Goal: Transaction & Acquisition: Purchase product/service

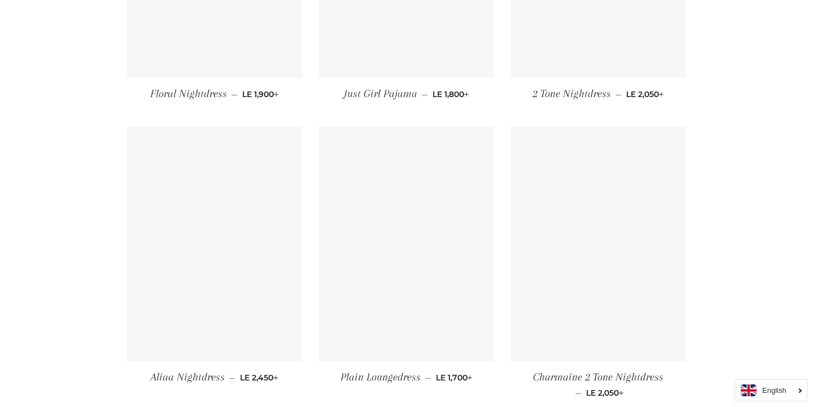
scroll to position [3054, 0]
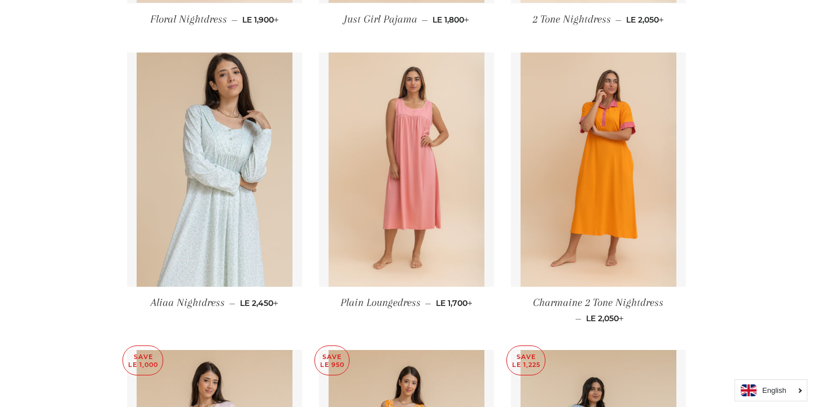
click at [565, 304] on span "Charmaine 2 Tone Nightdress" at bounding box center [598, 302] width 130 height 12
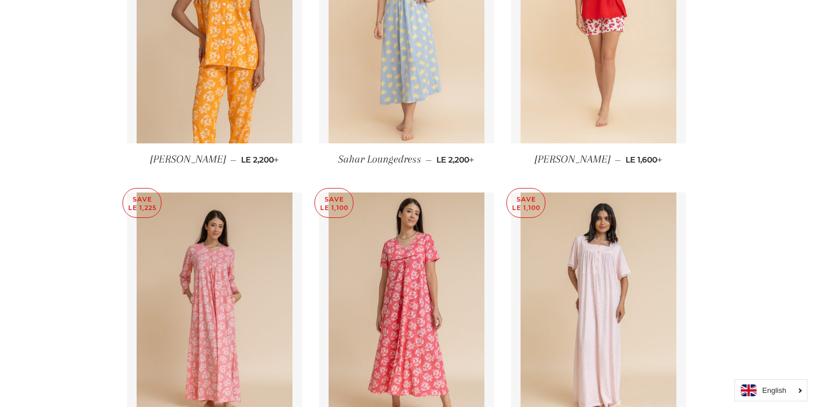
scroll to position [2432, 0]
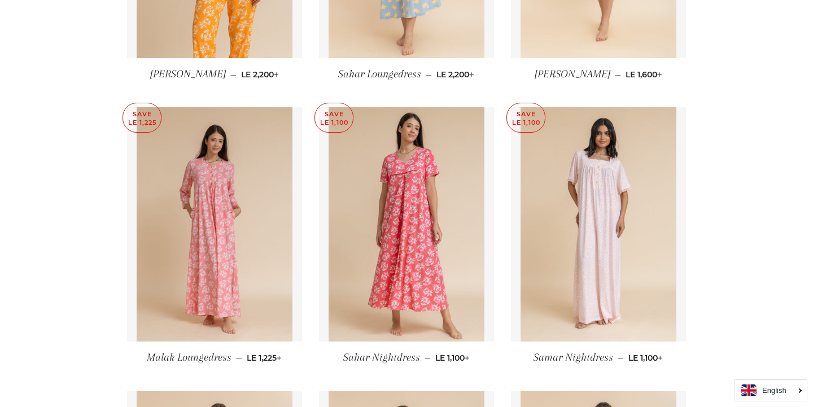
click at [583, 361] on span "Samar Nightdress" at bounding box center [573, 357] width 80 height 12
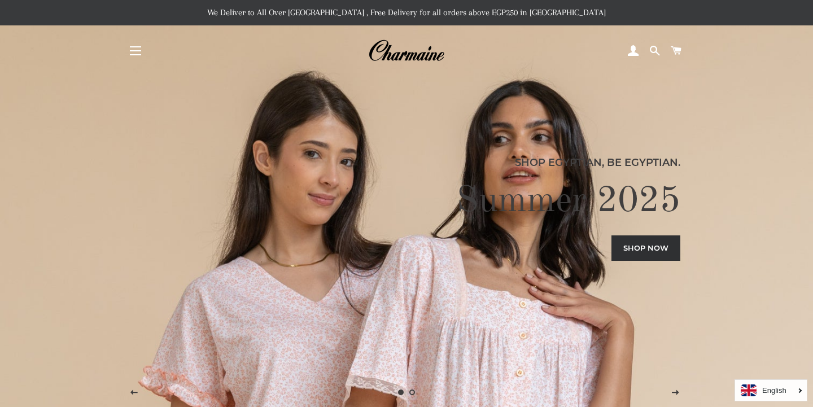
scroll to position [29, 0]
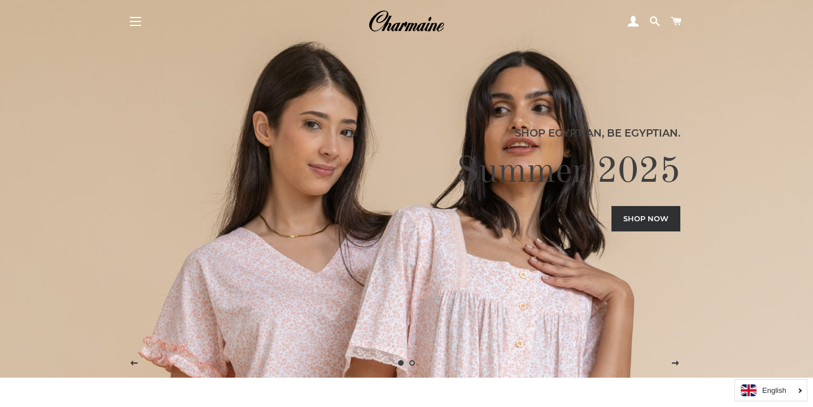
click at [134, 19] on button "Site navigation" at bounding box center [135, 21] width 28 height 28
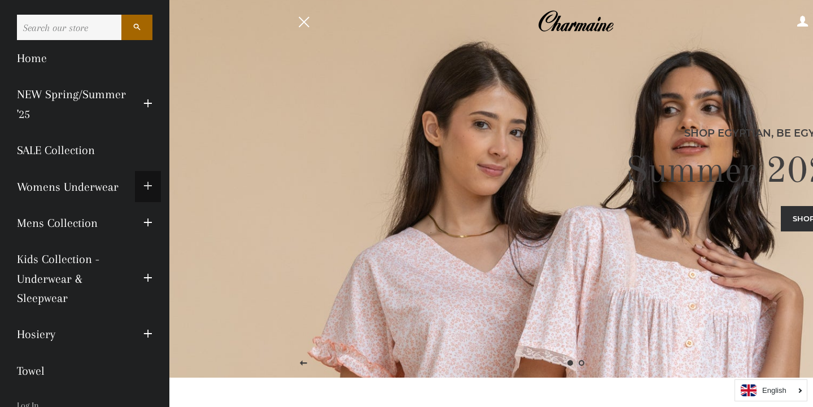
click at [149, 181] on span "button" at bounding box center [147, 186] width 9 height 14
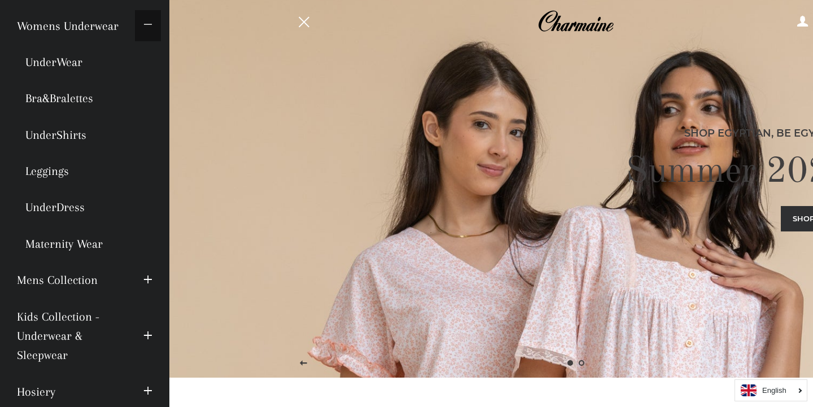
scroll to position [166, 0]
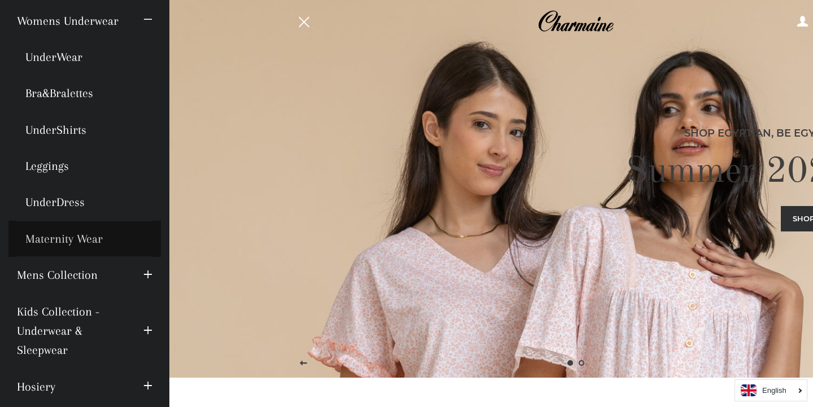
click at [76, 235] on link "Maternity Wear" at bounding box center [84, 239] width 152 height 36
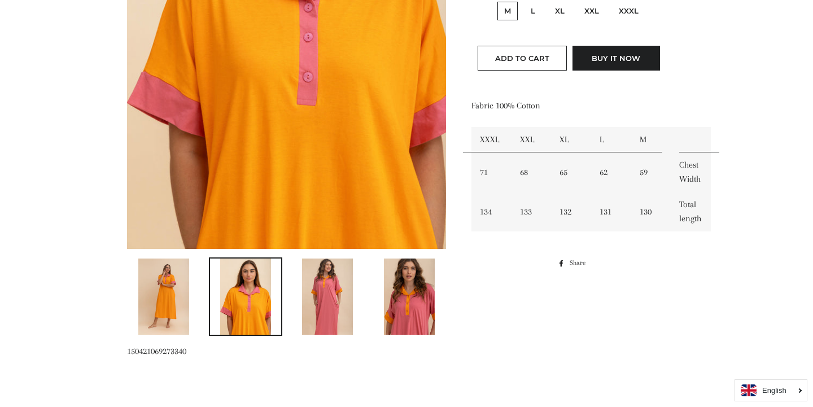
scroll to position [349, 0]
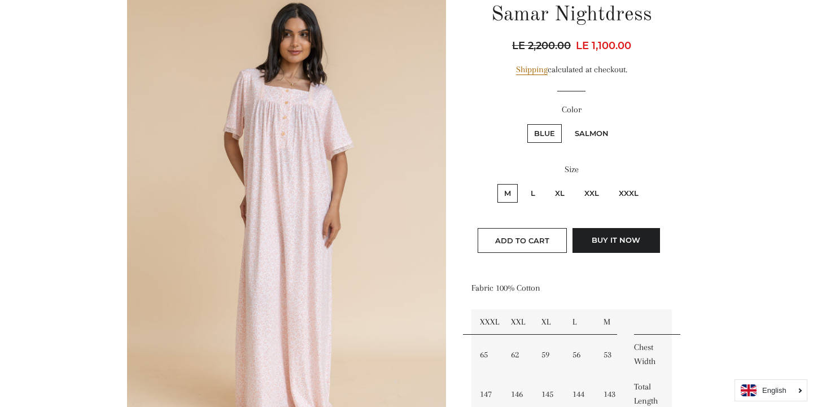
scroll to position [138, 0]
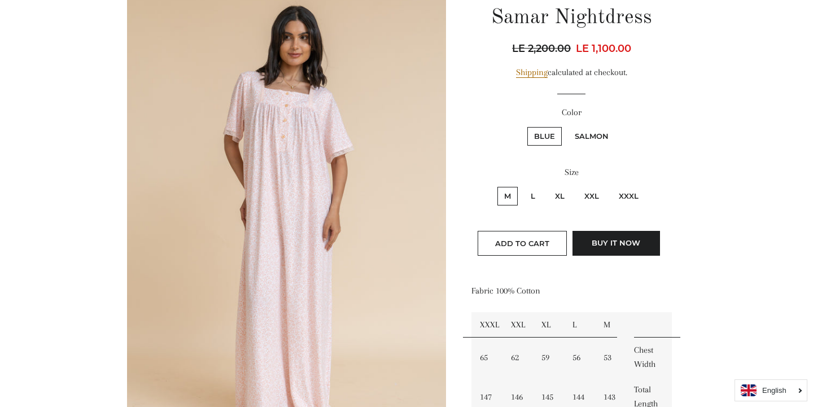
click at [353, 207] on img at bounding box center [286, 223] width 319 height 478
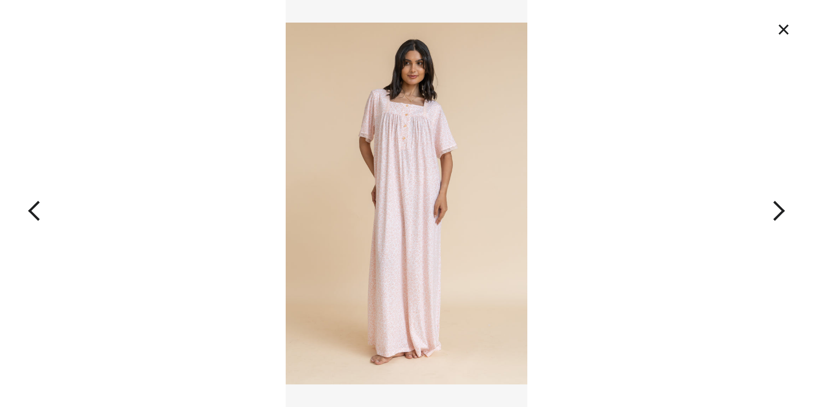
click at [465, 191] on img at bounding box center [406, 203] width 241 height 407
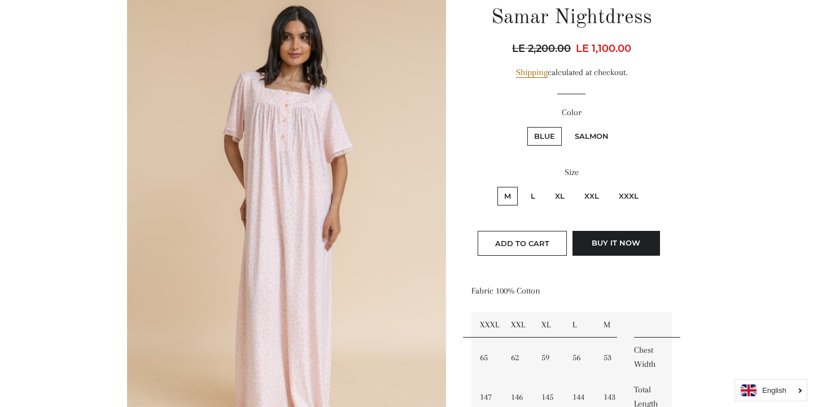
click at [353, 203] on img at bounding box center [286, 223] width 319 height 478
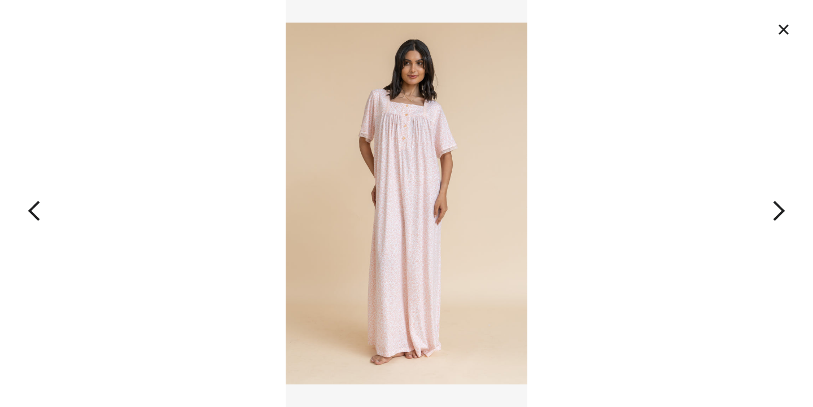
click at [783, 25] on button "×" at bounding box center [783, 29] width 25 height 25
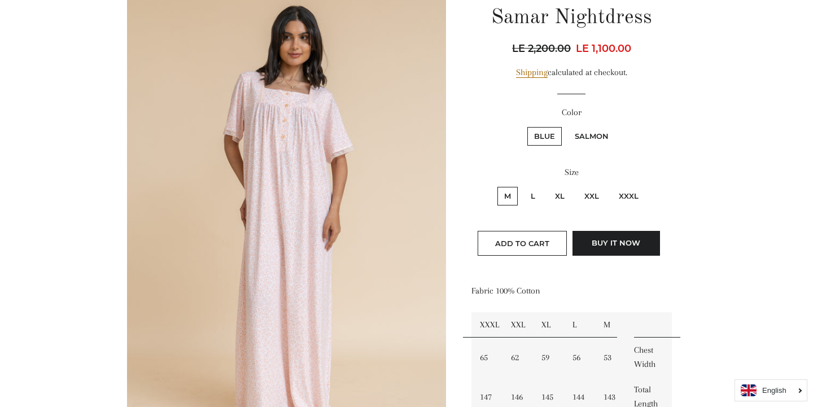
scroll to position [0, 0]
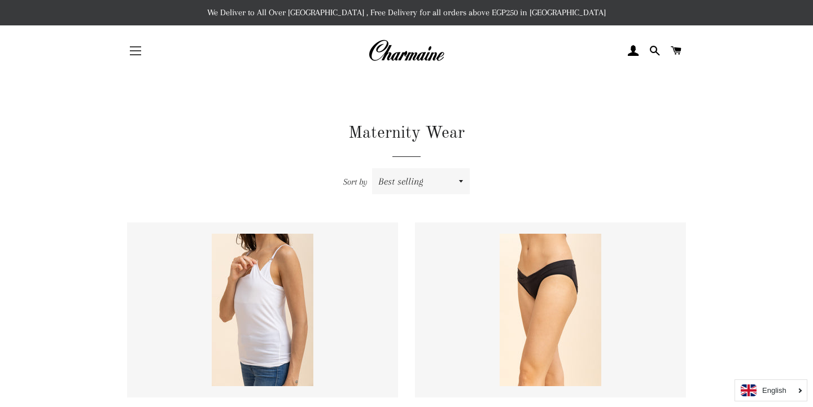
click at [138, 48] on button "Site navigation" at bounding box center [135, 51] width 28 height 28
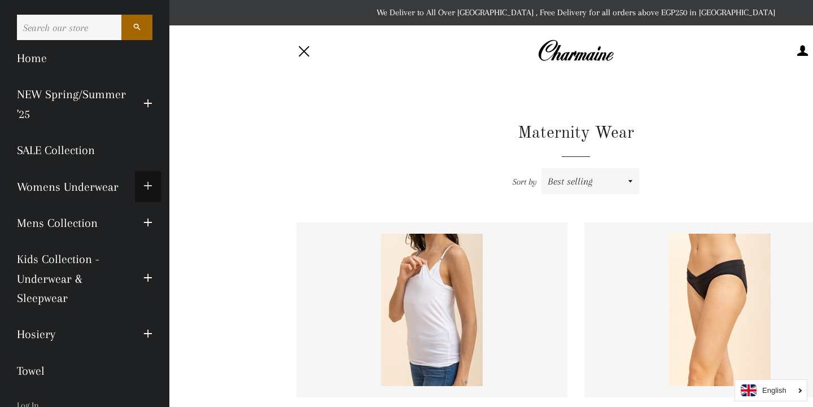
click at [150, 185] on span "button" at bounding box center [147, 186] width 9 height 14
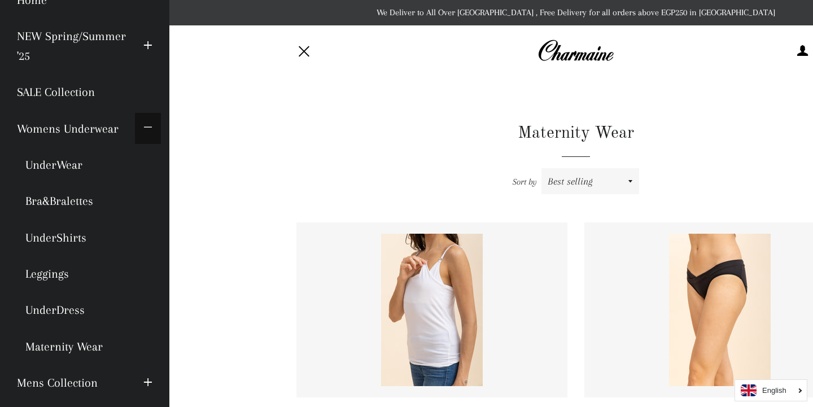
scroll to position [64, 0]
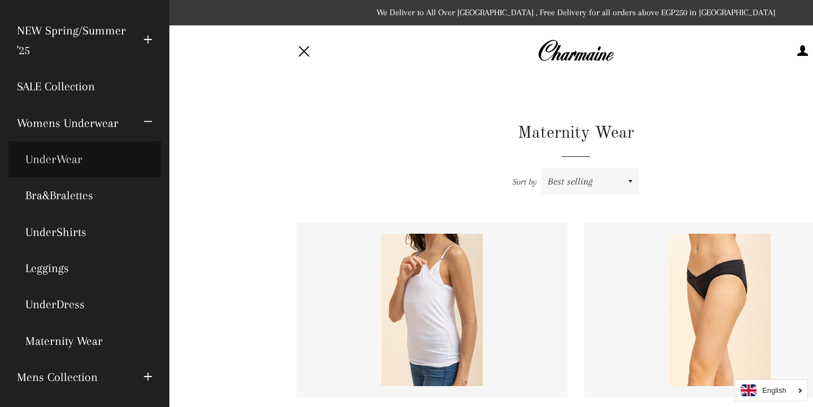
click at [74, 157] on link "UnderWear" at bounding box center [84, 159] width 152 height 36
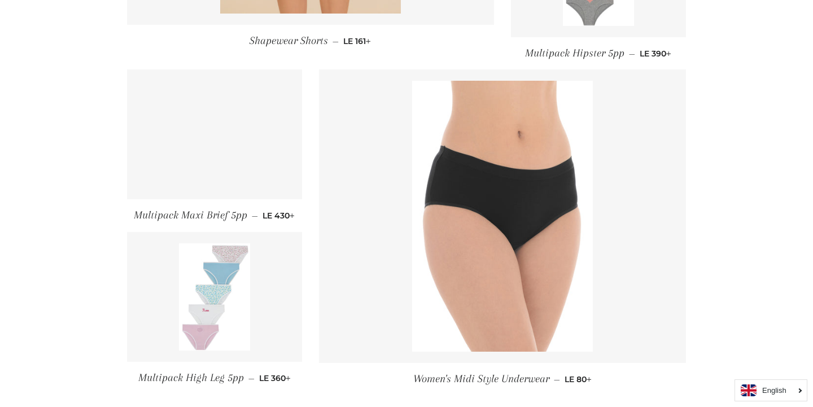
scroll to position [1187, 0]
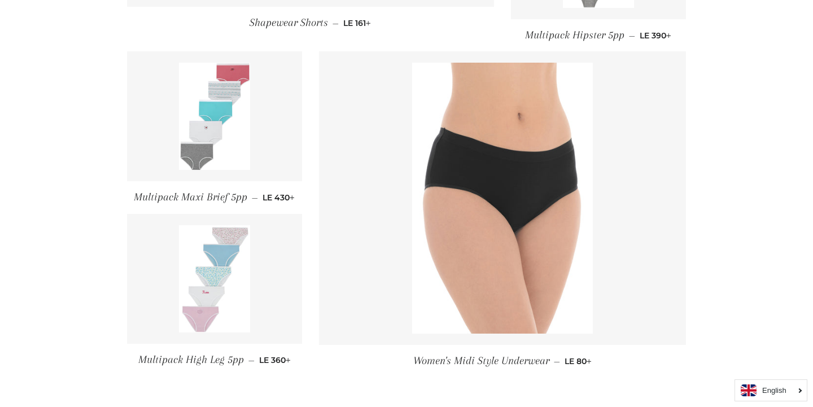
click at [223, 200] on span "Multipack Maxi Brief 5pp" at bounding box center [190, 197] width 113 height 12
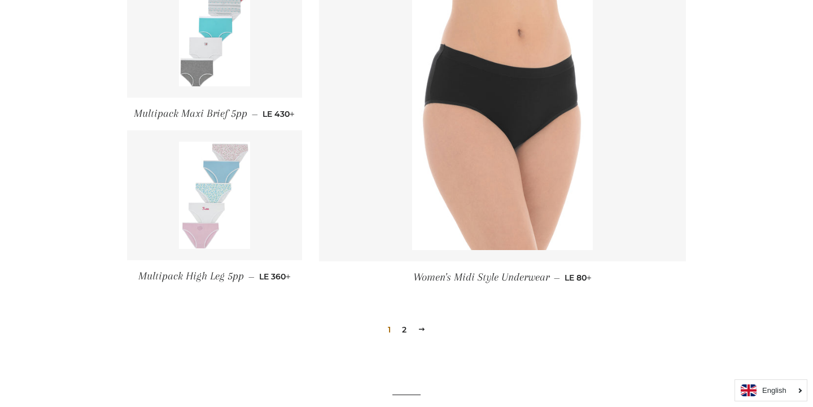
scroll to position [1272, 0]
click at [407, 328] on link "2" at bounding box center [404, 328] width 14 height 17
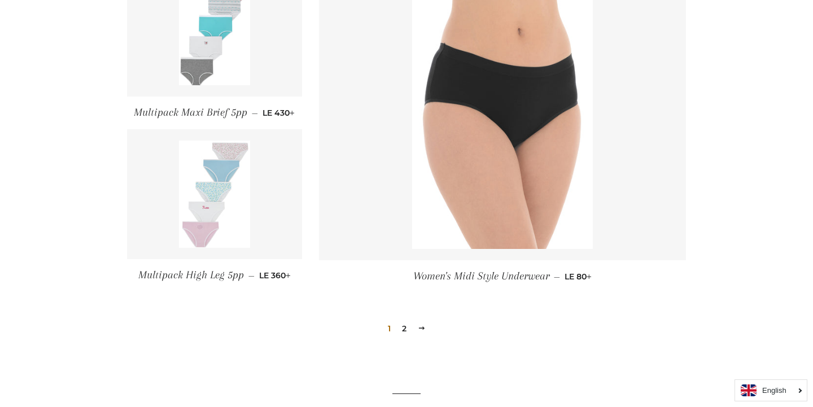
scroll to position [1268, 0]
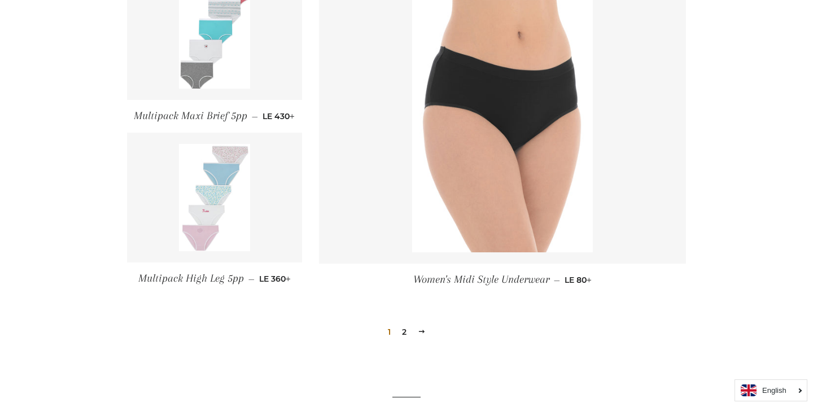
click at [224, 203] on img at bounding box center [215, 197] width 72 height 107
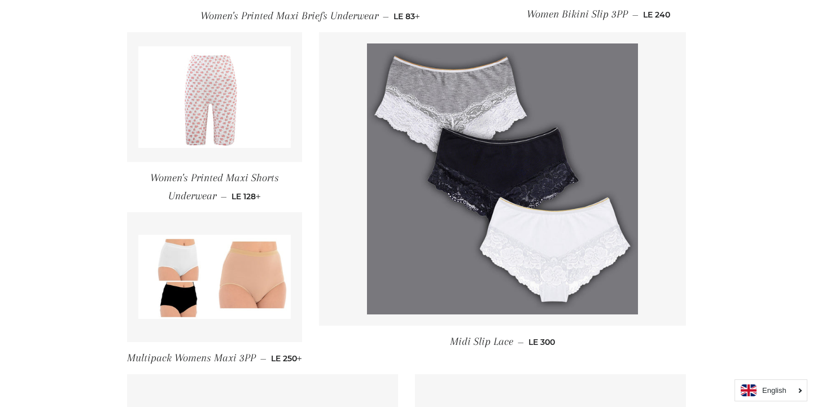
scroll to position [499, 0]
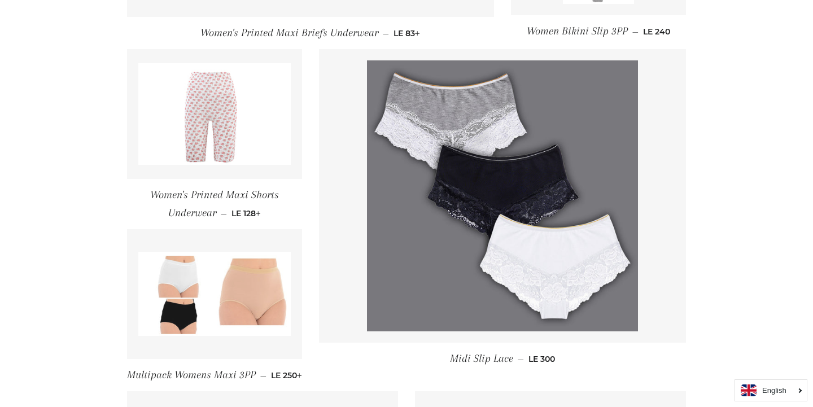
click at [284, 279] on img at bounding box center [214, 294] width 152 height 84
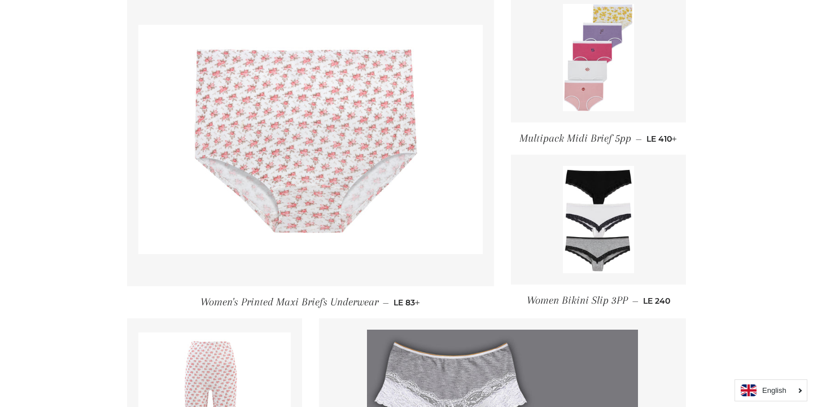
scroll to position [490, 0]
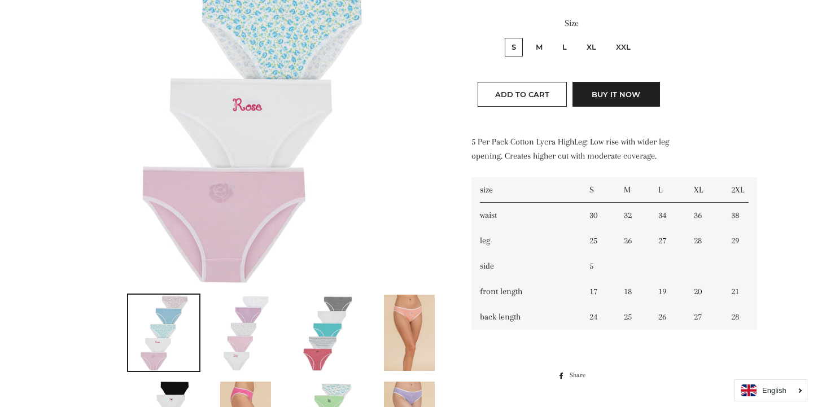
scroll to position [316, 0]
click at [336, 338] on img at bounding box center [327, 331] width 51 height 76
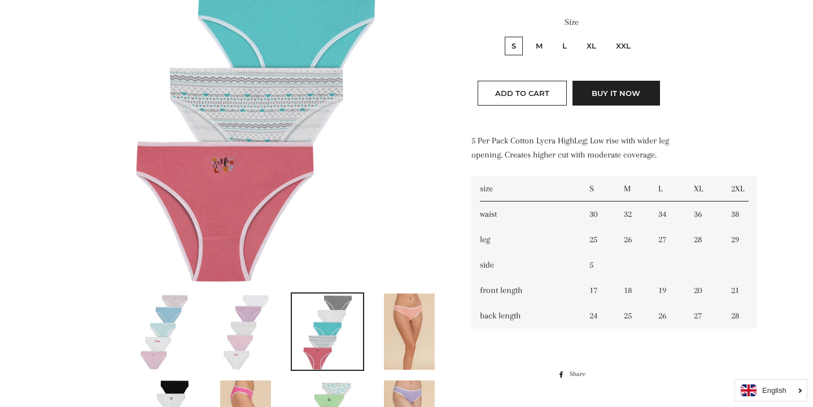
click at [251, 351] on img at bounding box center [245, 331] width 51 height 76
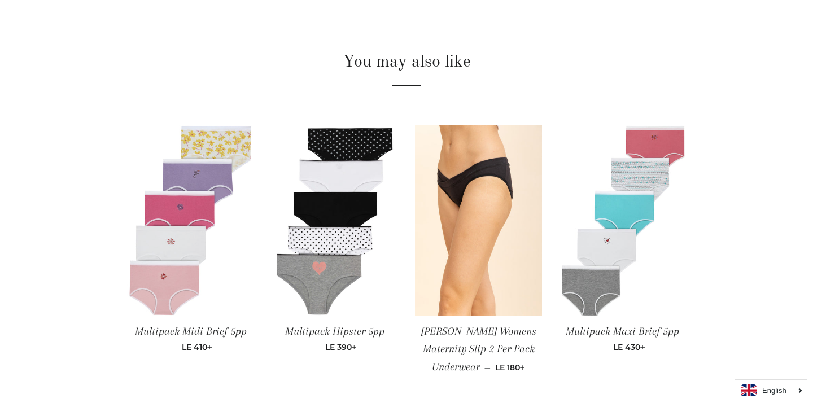
scroll to position [884, 0]
